Goal: Information Seeking & Learning: Compare options

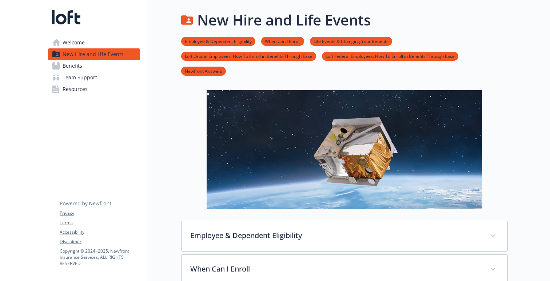
click at [89, 68] on link "Benefits" at bounding box center [94, 66] width 92 height 12
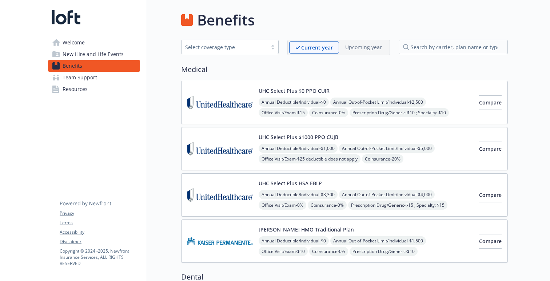
click at [85, 75] on span "Team Support" at bounding box center [80, 78] width 35 height 12
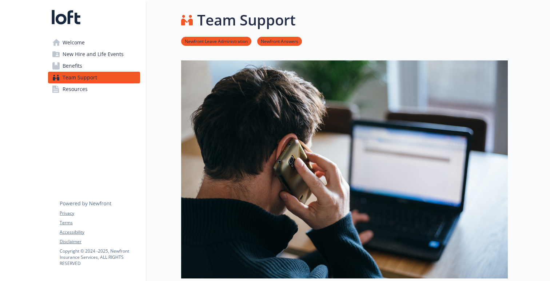
click at [85, 86] on span "Resources" at bounding box center [75, 89] width 25 height 12
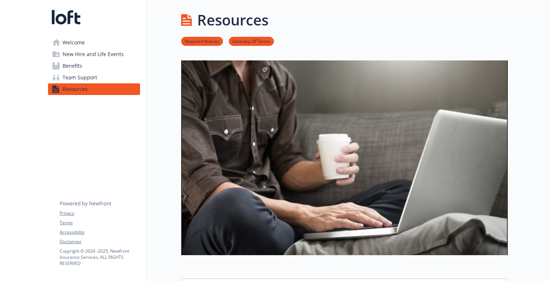
click at [89, 69] on link "Benefits" at bounding box center [94, 66] width 92 height 12
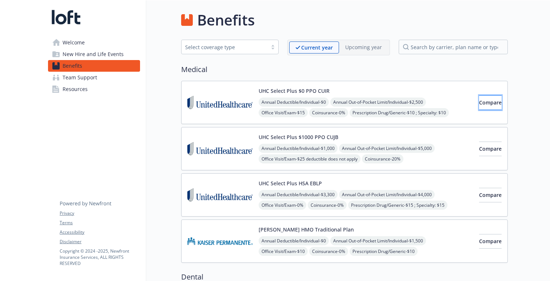
click at [479, 109] on button "Compare" at bounding box center [490, 102] width 23 height 15
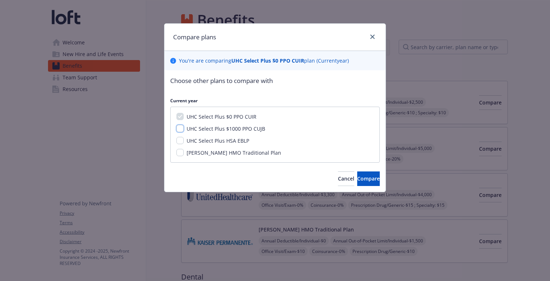
click at [179, 127] on input "UHC Select Plus $1000 PPO CUJB" at bounding box center [179, 128] width 7 height 7
checkbox input "true"
click at [179, 140] on input "UHC Select Plus HSA EBLP" at bounding box center [179, 140] width 7 height 7
checkbox input "true"
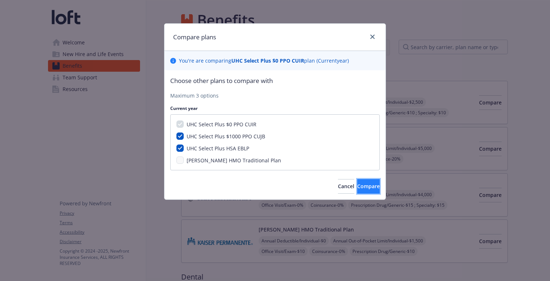
click at [365, 189] on span "Compare" at bounding box center [368, 186] width 23 height 7
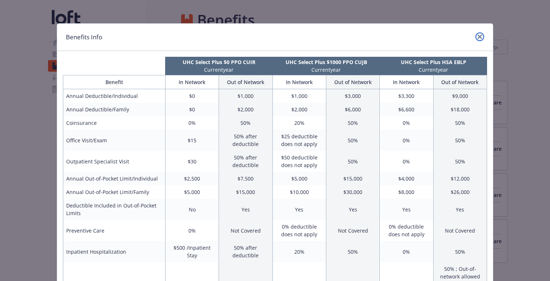
click at [480, 35] on icon "close" at bounding box center [480, 37] width 4 height 4
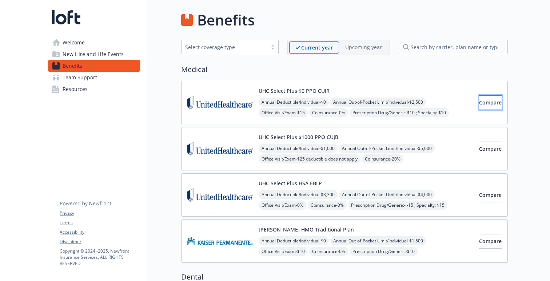
click at [479, 101] on span "Compare" at bounding box center [490, 102] width 23 height 7
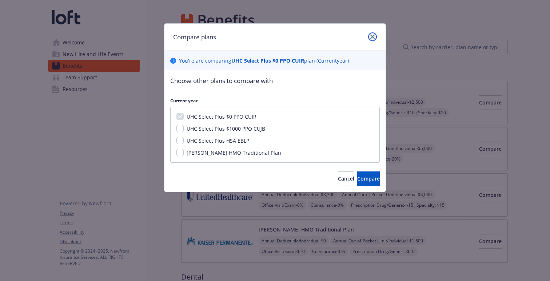
click at [369, 35] on link "close" at bounding box center [372, 36] width 9 height 9
